Goal: Transaction & Acquisition: Purchase product/service

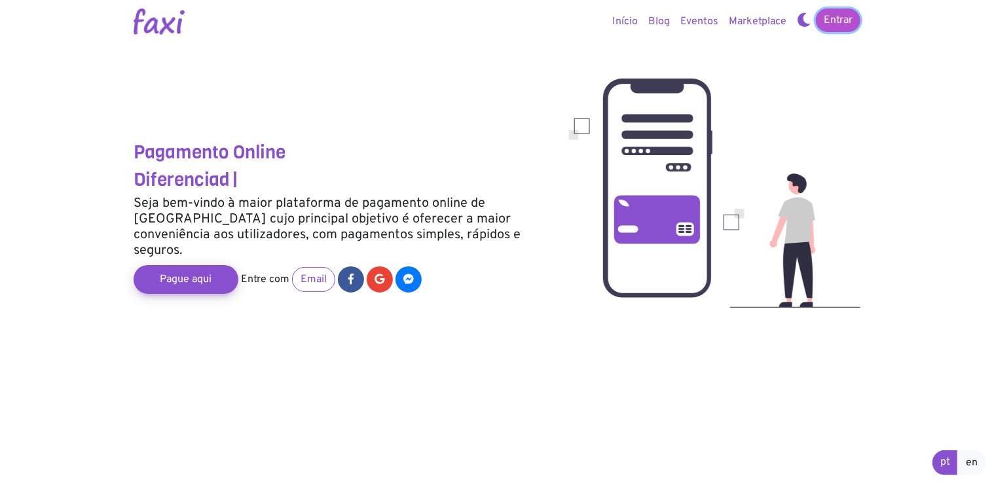
click at [829, 17] on link "Entrar" at bounding box center [837, 21] width 45 height 24
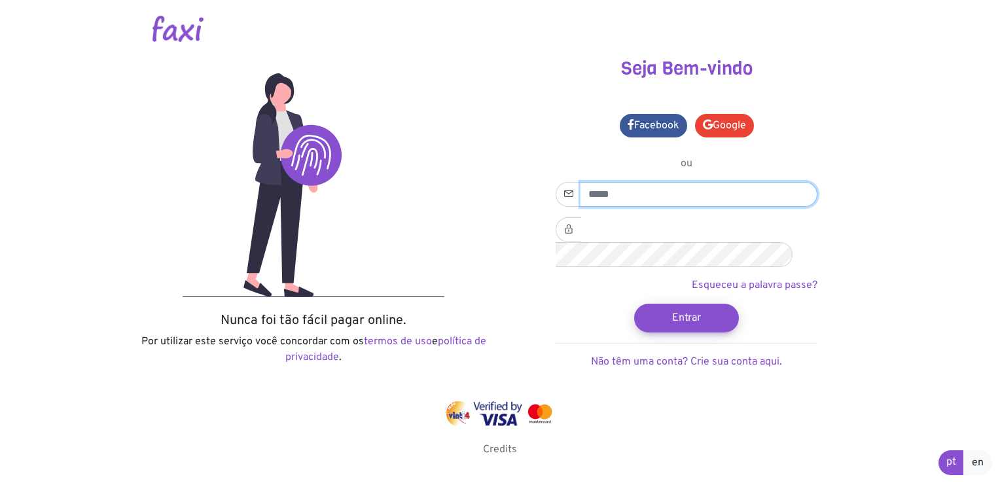
click at [618, 190] on input "email" at bounding box center [699, 194] width 237 height 25
type input "**********"
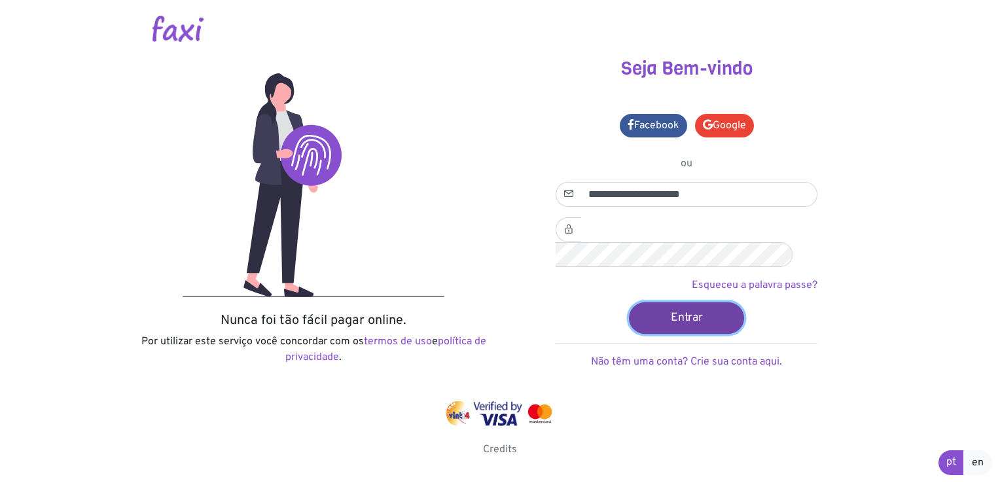
click at [671, 302] on button "Entrar" at bounding box center [686, 317] width 115 height 31
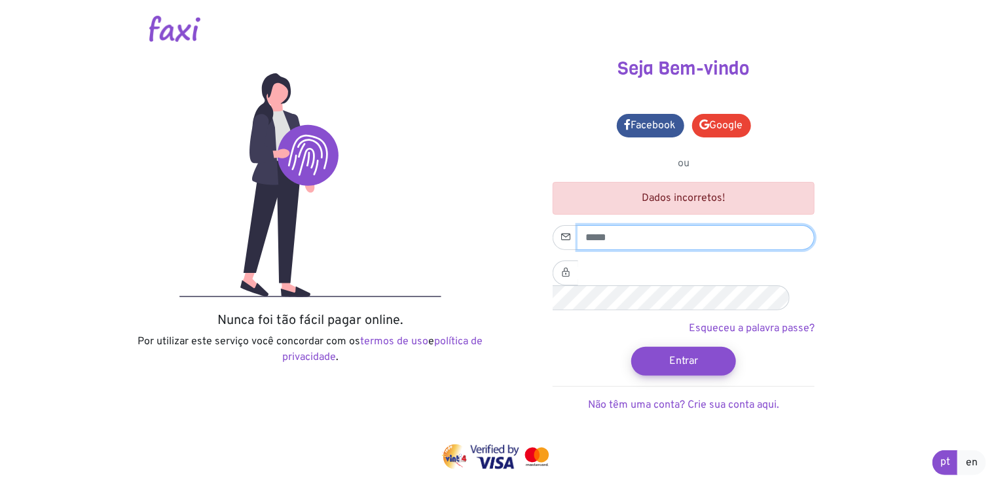
click at [671, 240] on input "email" at bounding box center [695, 237] width 237 height 25
type input "**********"
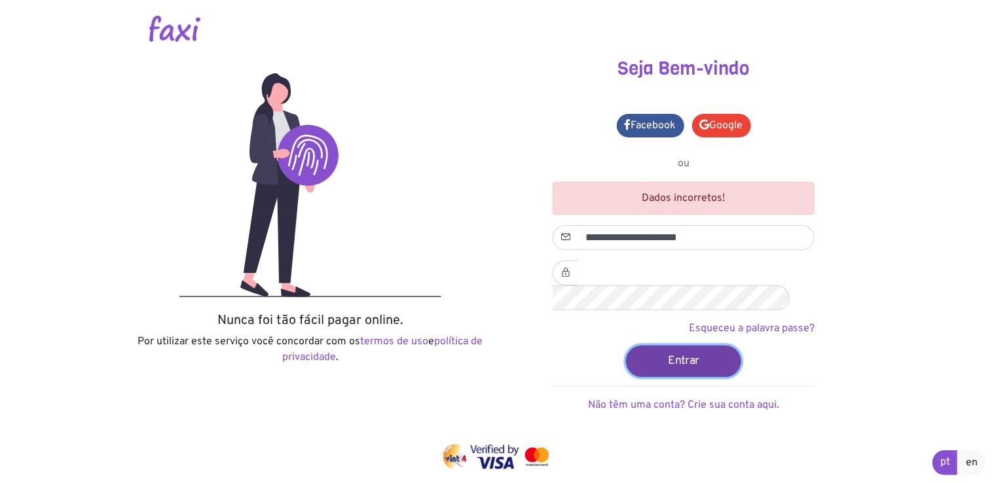
click at [672, 345] on button "Entrar" at bounding box center [683, 360] width 115 height 31
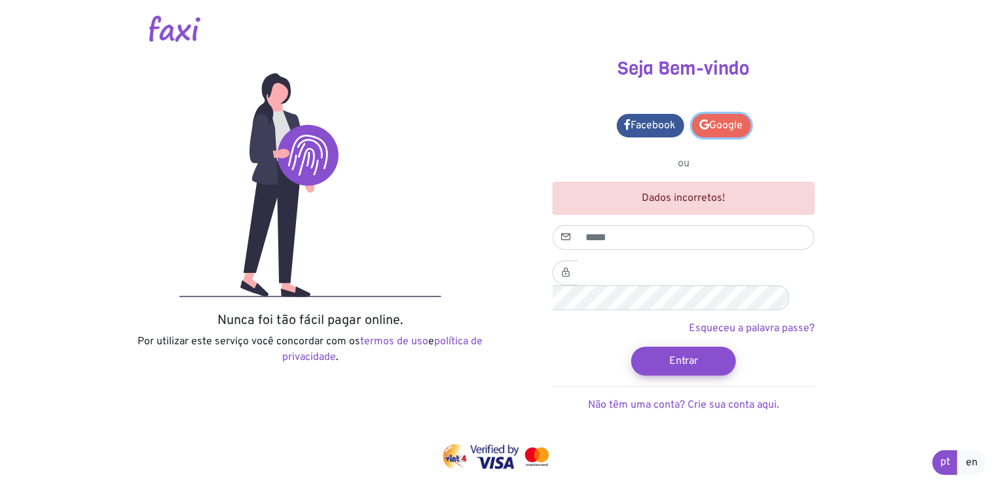
click at [726, 124] on link "Google" at bounding box center [721, 126] width 59 height 24
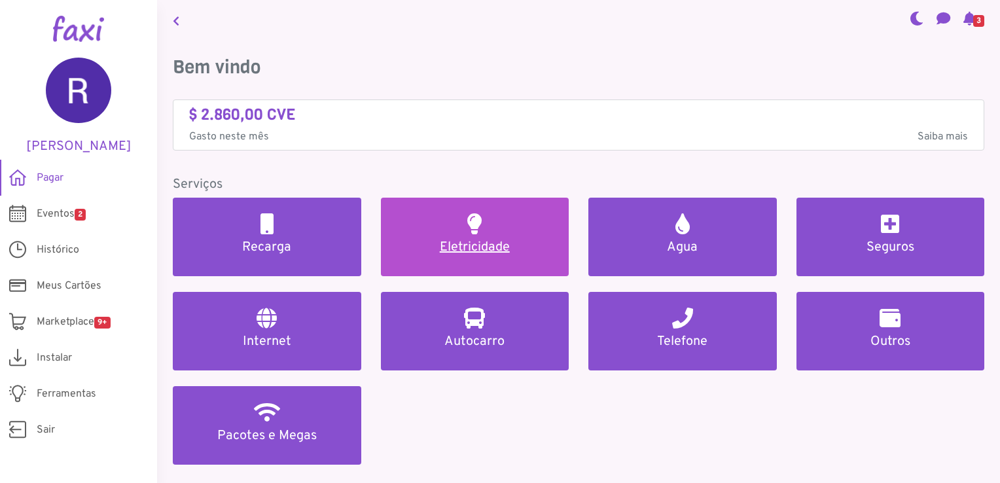
click at [511, 236] on link "Eletricidade" at bounding box center [475, 237] width 188 height 79
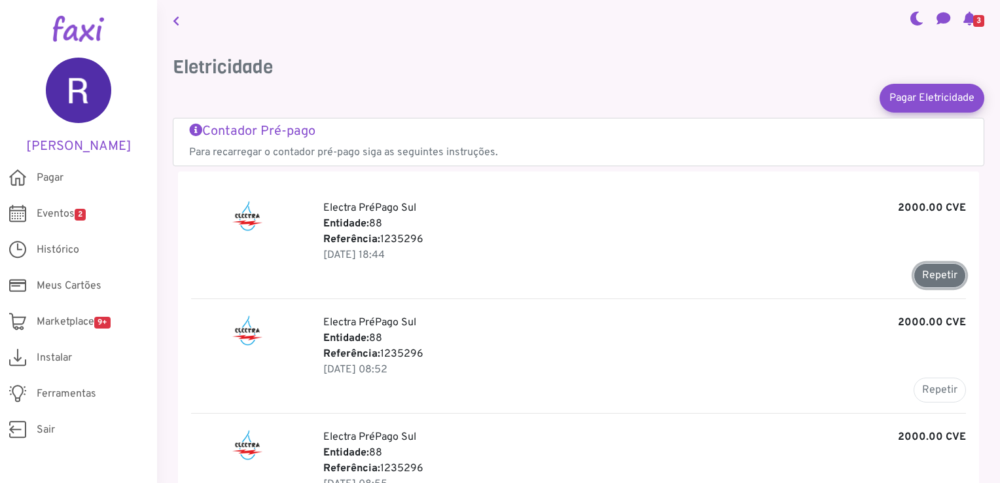
click at [922, 269] on button "Repetir" at bounding box center [940, 275] width 52 height 25
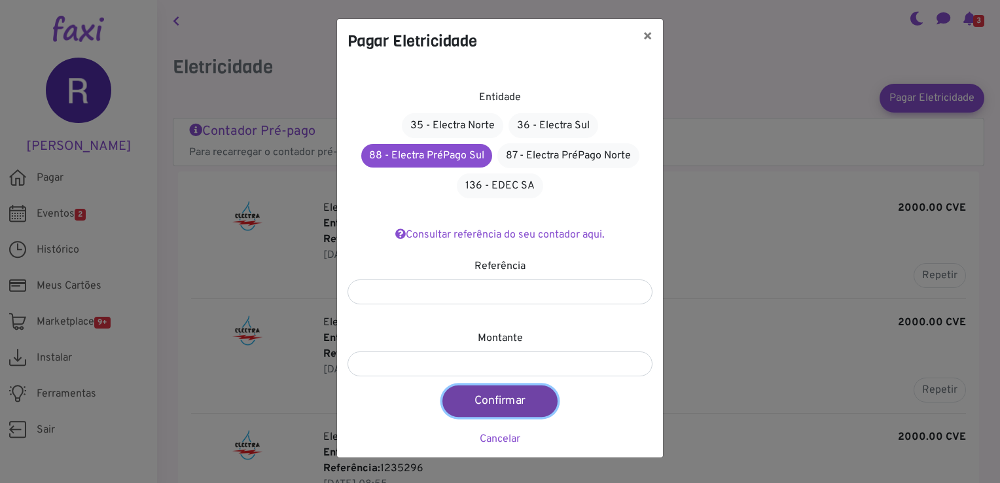
click at [500, 397] on button "Confirmar" at bounding box center [499, 400] width 115 height 31
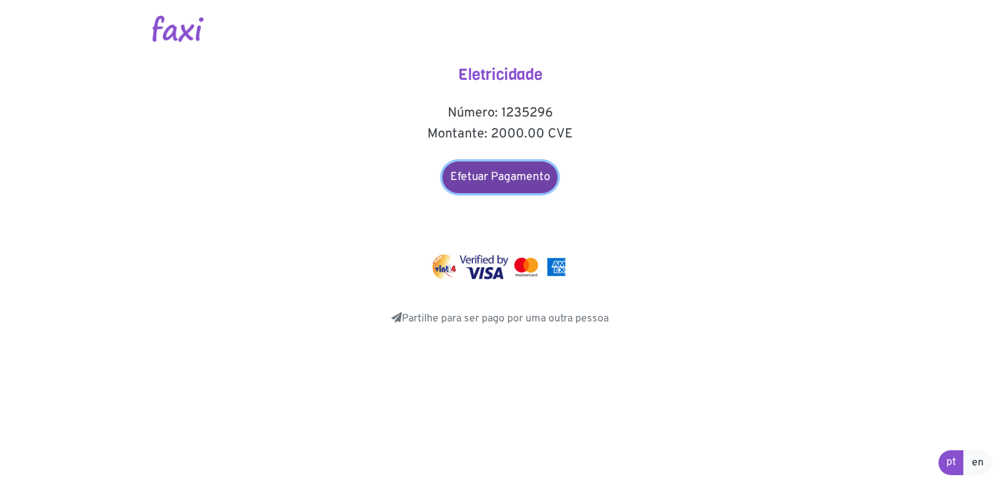
click at [516, 178] on link "Efetuar Pagamento" at bounding box center [499, 177] width 115 height 31
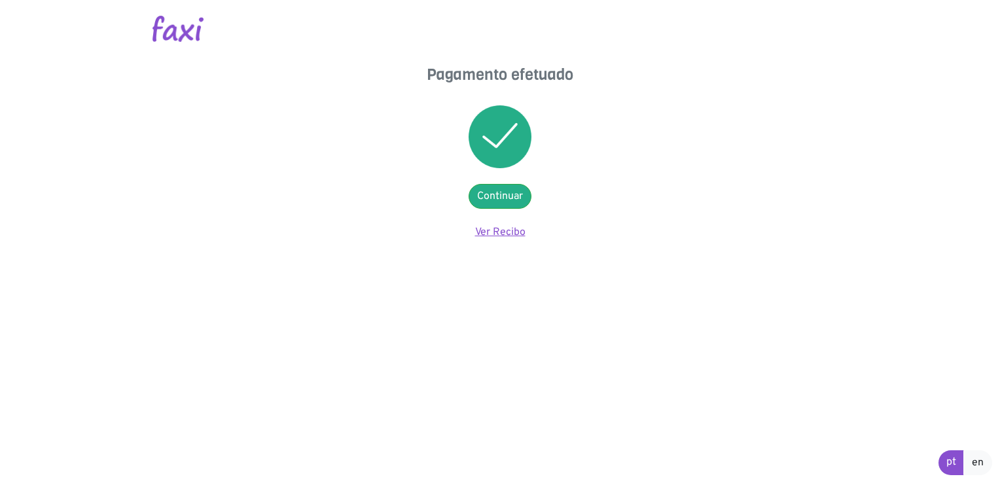
click at [498, 230] on link "Ver Recibo" at bounding box center [500, 232] width 50 height 13
